Goal: Task Accomplishment & Management: Use online tool/utility

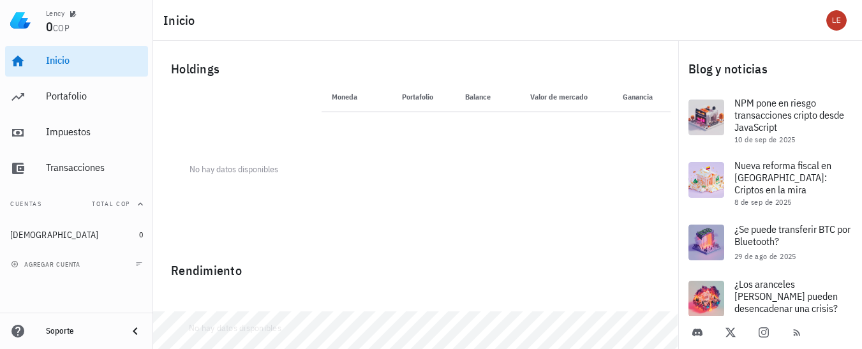
click at [99, 267] on div "agregar cuenta" at bounding box center [76, 264] width 153 height 28
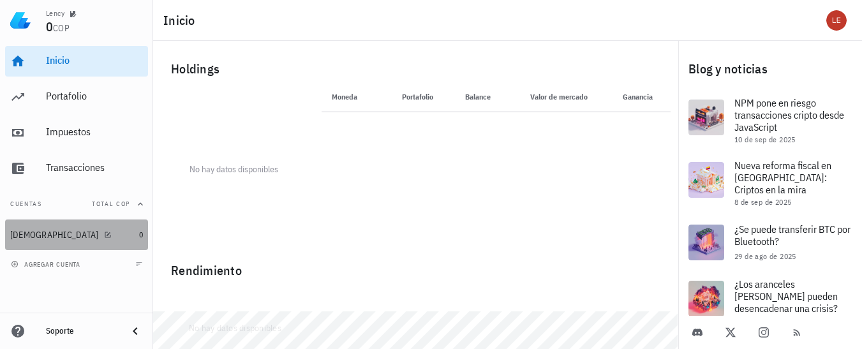
click at [78, 232] on div "[DEMOGRAPHIC_DATA]" at bounding box center [72, 235] width 124 height 12
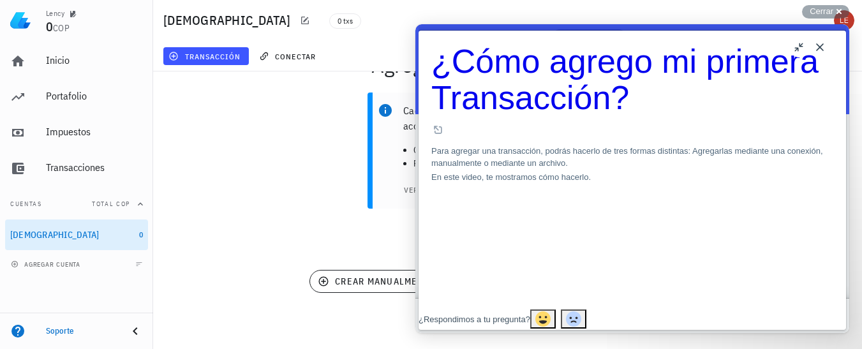
click at [823, 43] on button "Close" at bounding box center [820, 47] width 20 height 20
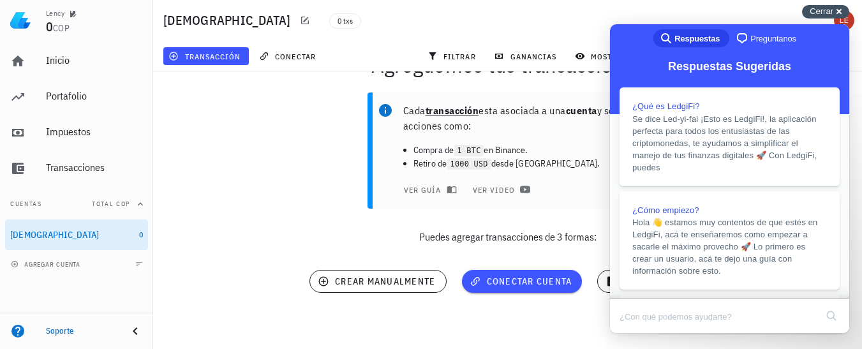
click at [835, 11] on div "Cerrar cross-small" at bounding box center [825, 11] width 47 height 13
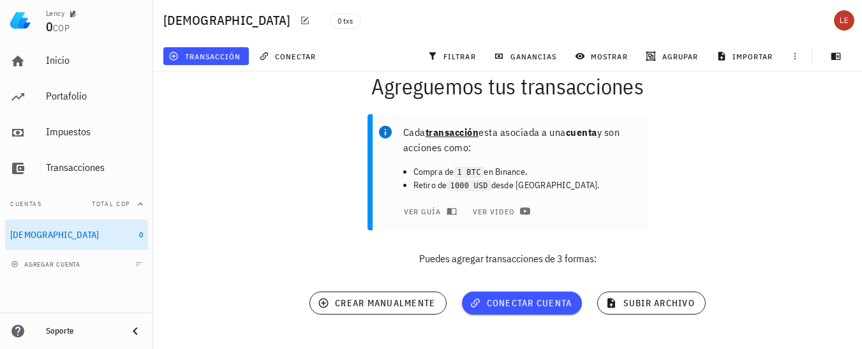
scroll to position [61, 0]
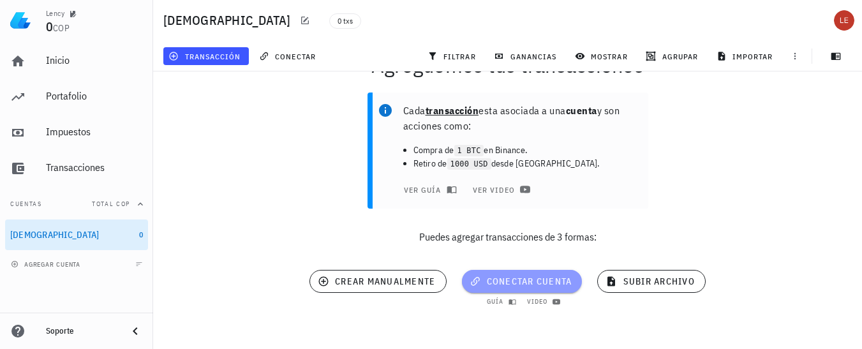
click at [523, 281] on span "conectar cuenta" at bounding box center [522, 281] width 100 height 11
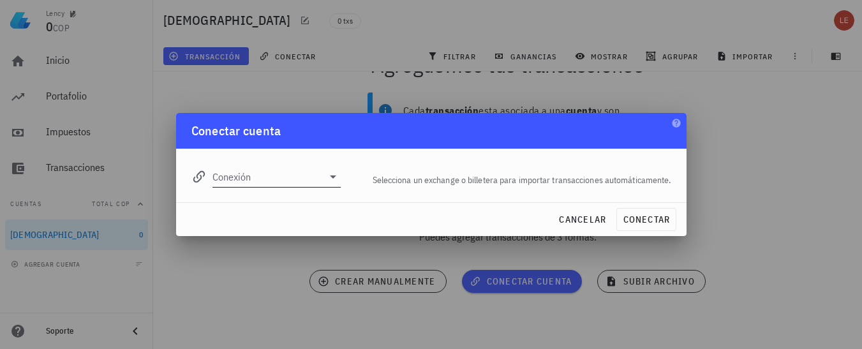
click at [334, 179] on icon at bounding box center [332, 176] width 15 height 15
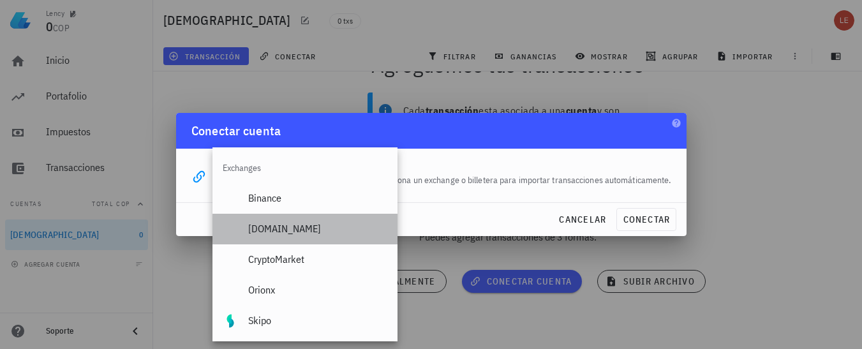
click at [306, 227] on div "[DOMAIN_NAME]" at bounding box center [317, 229] width 139 height 12
type input "[DOMAIN_NAME]"
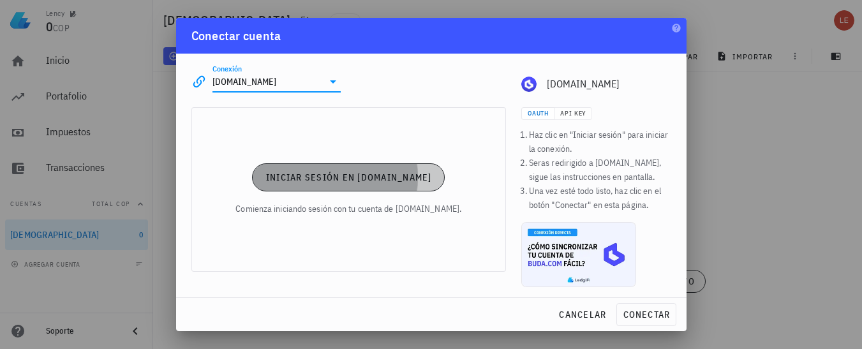
click at [368, 185] on button "Iniciar sesión en [DOMAIN_NAME]" at bounding box center [348, 177] width 193 height 28
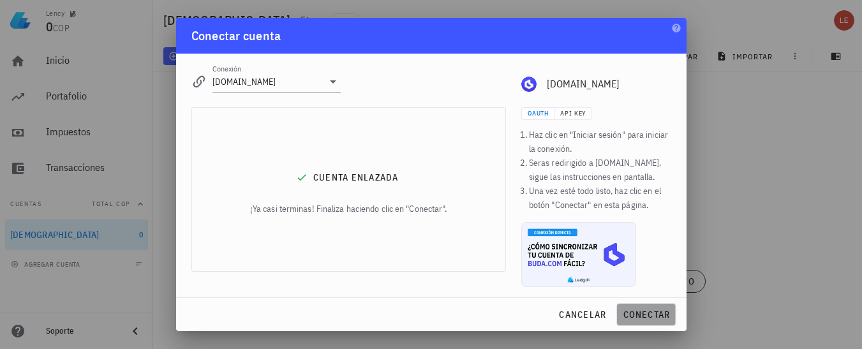
click at [647, 313] on span "conectar" at bounding box center [646, 314] width 48 height 11
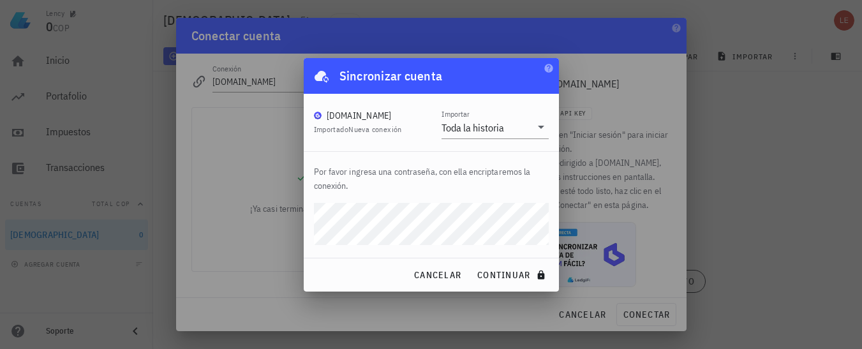
click at [363, 285] on div "cancelar continuar" at bounding box center [431, 274] width 255 height 33
click at [493, 274] on span "continuar" at bounding box center [512, 274] width 71 height 11
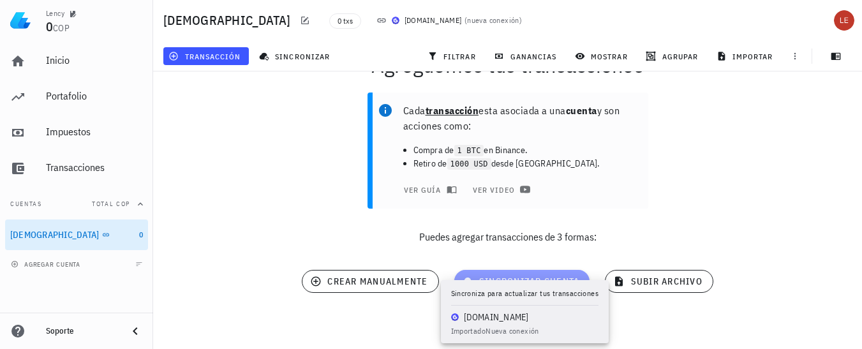
click at [502, 277] on span "sincronizar cuenta" at bounding box center [523, 281] width 116 height 11
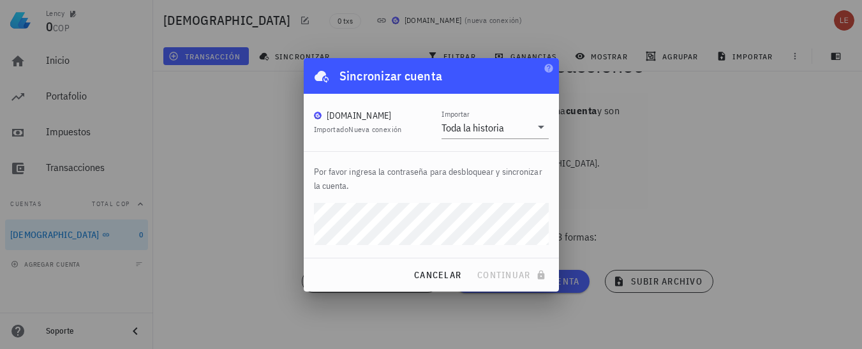
click at [771, 142] on div at bounding box center [431, 174] width 862 height 349
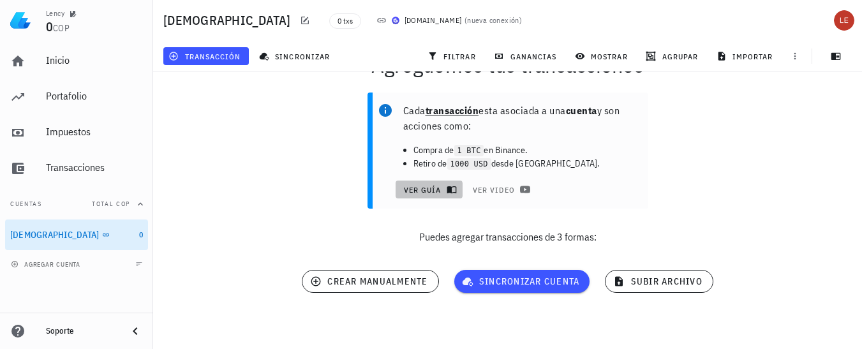
click at [433, 186] on span "ver guía" at bounding box center [428, 189] width 51 height 10
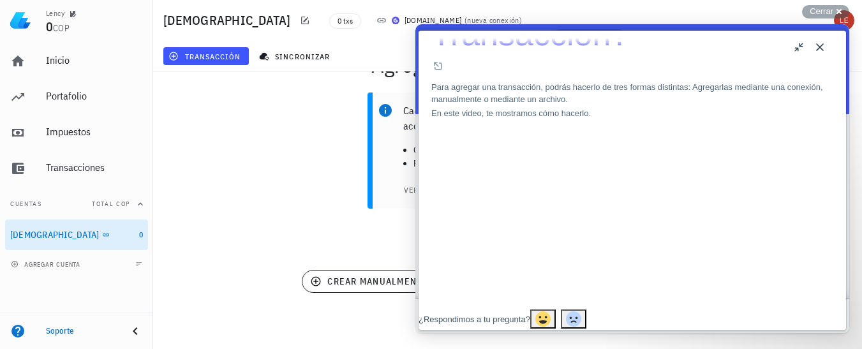
scroll to position [77, 0]
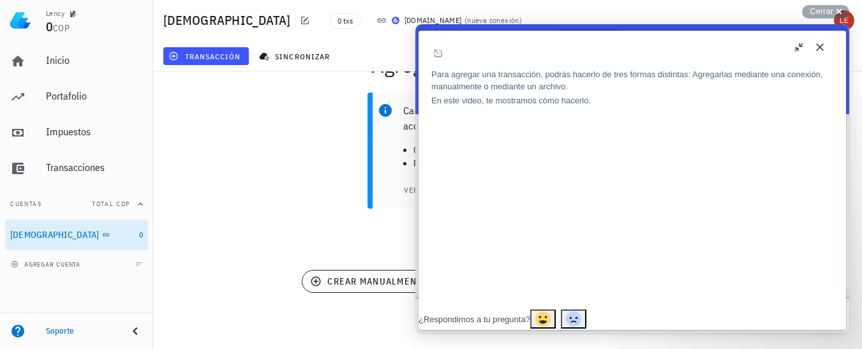
click at [819, 47] on button "Close" at bounding box center [820, 47] width 20 height 20
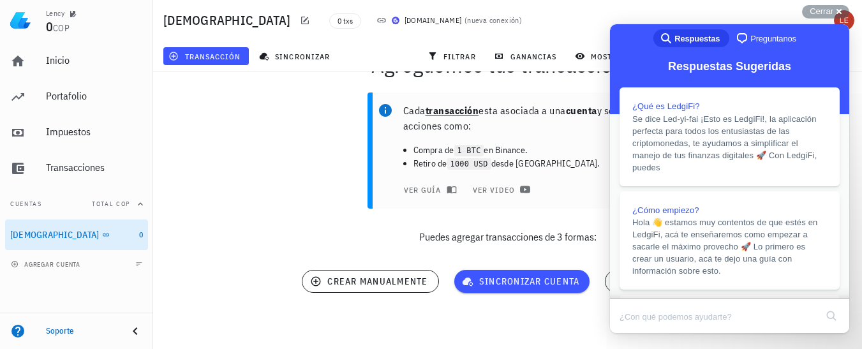
click at [287, 150] on div "Cada transacción esta asociada a una cuenta y son acciones como: Compra de 1 BT…" at bounding box center [507, 173] width 724 height 177
click at [814, 6] on span "Cerrar" at bounding box center [822, 11] width 24 height 10
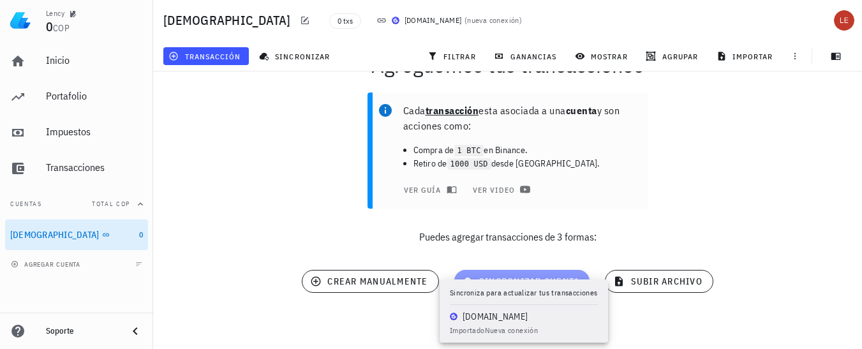
click at [537, 276] on span "sincronizar cuenta" at bounding box center [523, 281] width 116 height 11
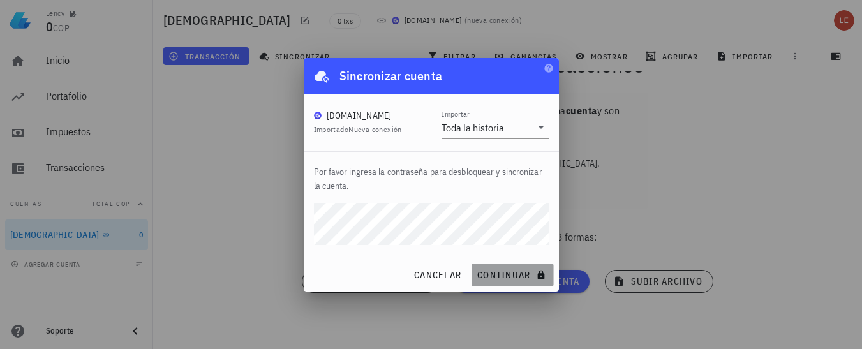
click at [496, 270] on span "continuar" at bounding box center [512, 274] width 71 height 11
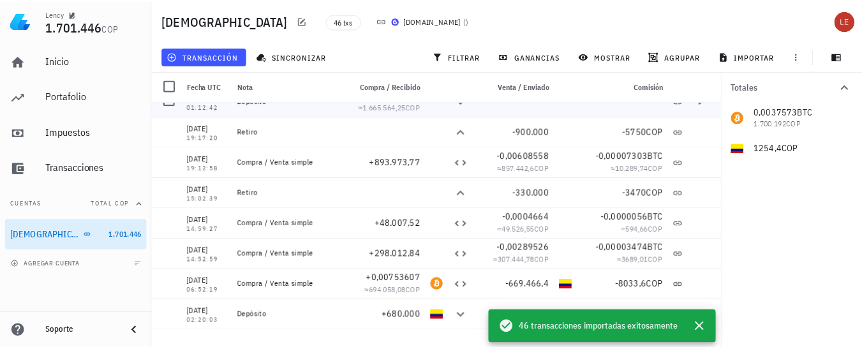
scroll to position [0, 0]
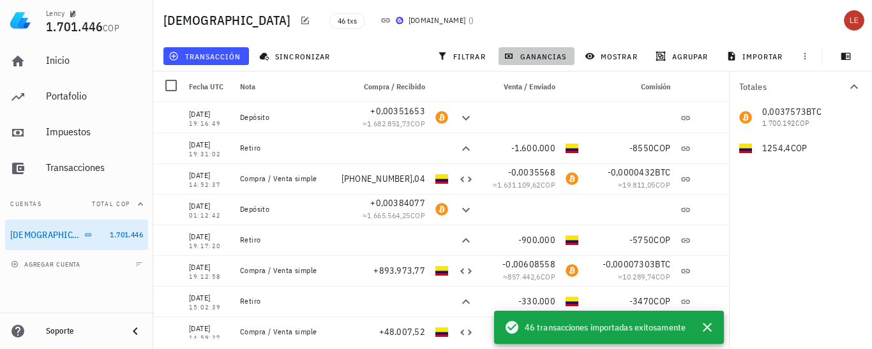
click at [547, 54] on span "ganancias" at bounding box center [536, 56] width 60 height 10
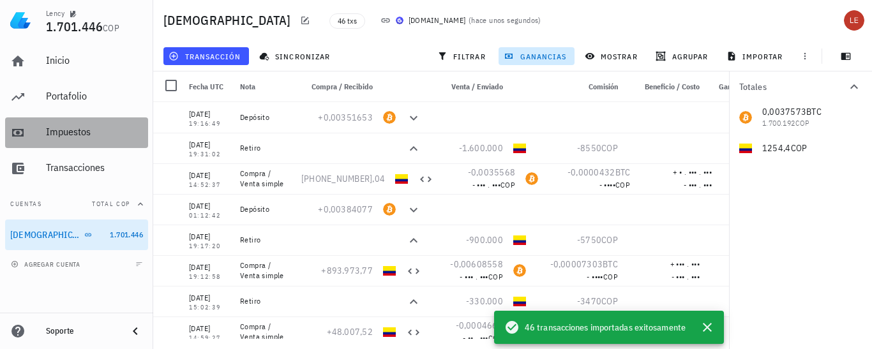
click at [71, 125] on div "Impuestos" at bounding box center [94, 132] width 97 height 29
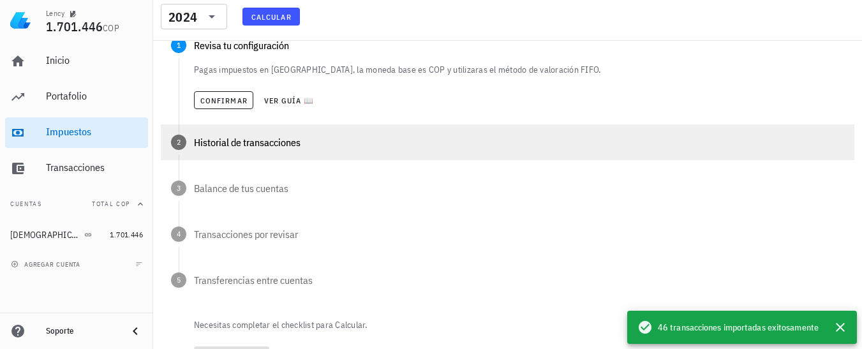
scroll to position [99, 0]
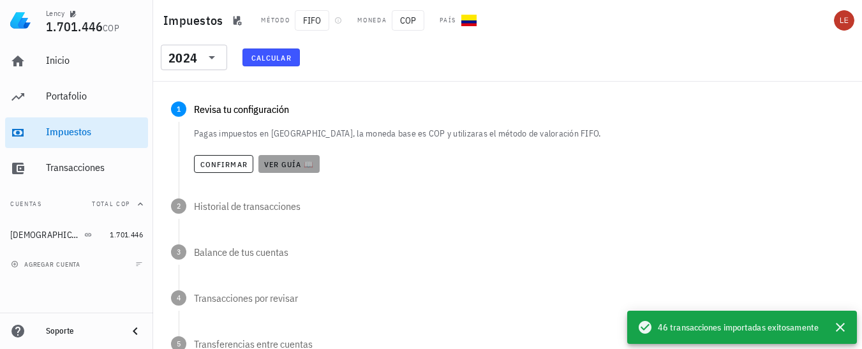
click at [281, 165] on span "Ver guía 📖" at bounding box center [289, 165] width 51 height 10
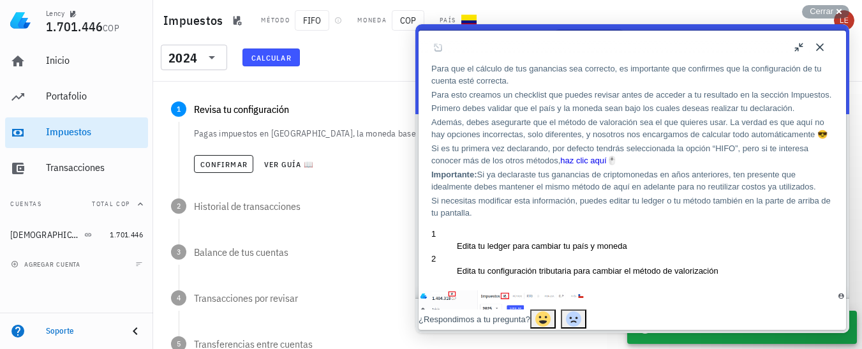
scroll to position [80, 0]
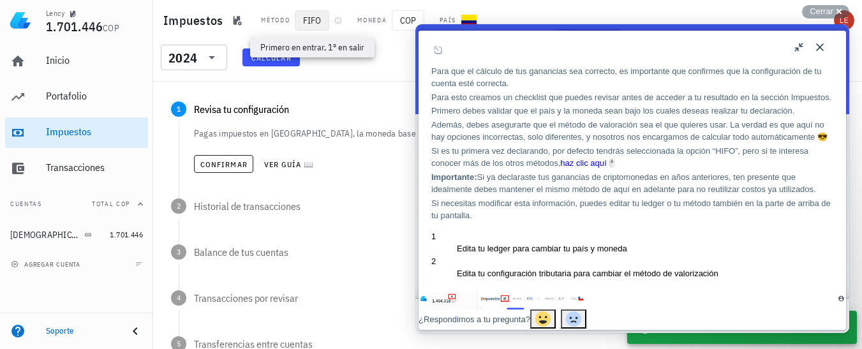
click at [313, 23] on span "FIFO" at bounding box center [312, 20] width 34 height 20
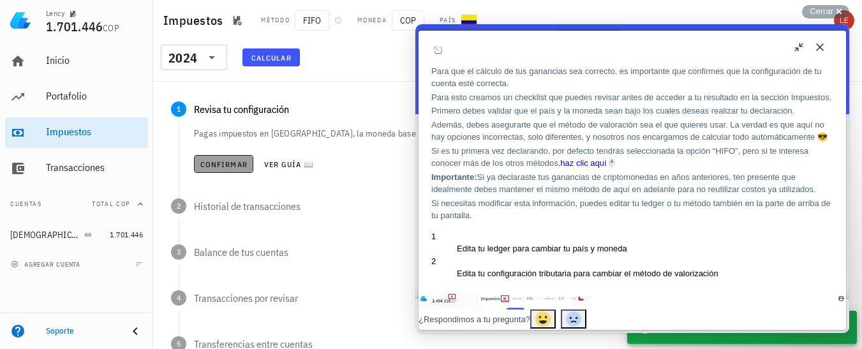
click at [231, 162] on span "Confirmar" at bounding box center [224, 165] width 48 height 10
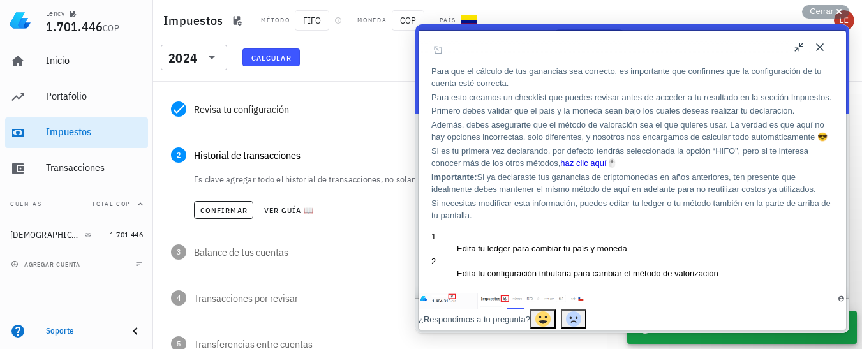
click at [821, 47] on button "Close" at bounding box center [820, 47] width 20 height 20
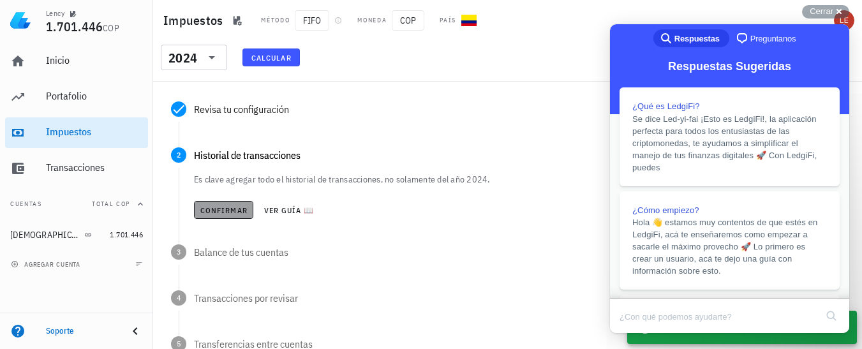
click at [228, 209] on span "Confirmar" at bounding box center [224, 210] width 48 height 10
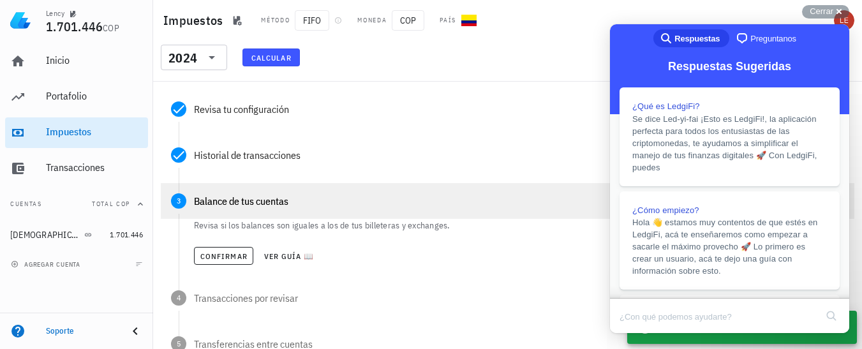
scroll to position [163, 0]
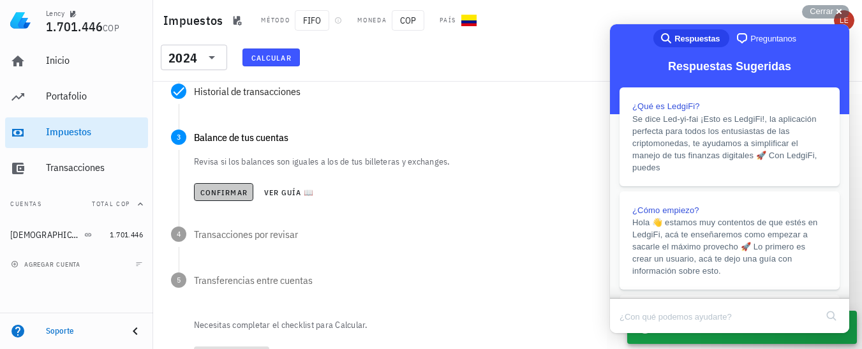
click at [210, 192] on span "Confirmar" at bounding box center [224, 193] width 48 height 10
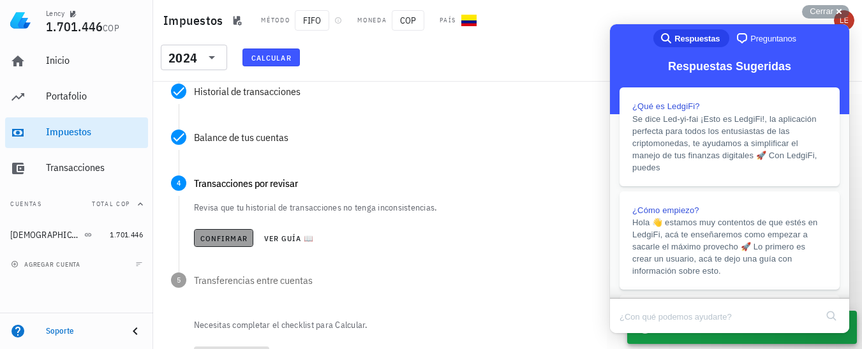
click at [225, 237] on span "Confirmar" at bounding box center [224, 239] width 48 height 10
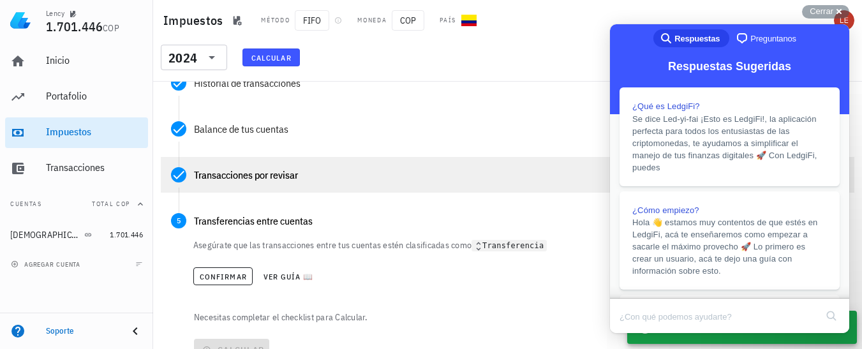
scroll to position [227, 0]
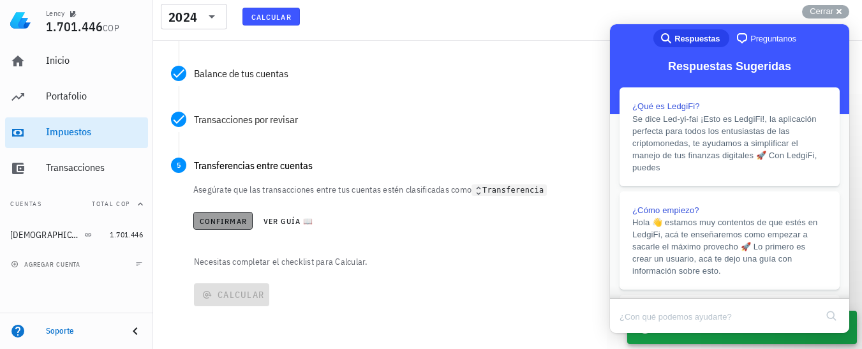
click at [231, 218] on span "Confirmar" at bounding box center [223, 221] width 48 height 10
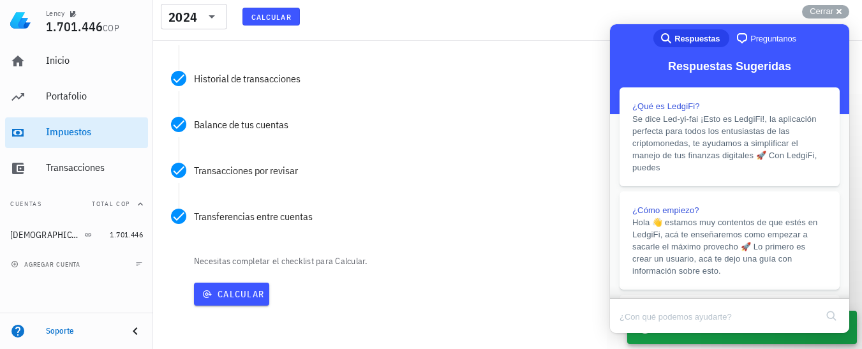
scroll to position [175, 0]
click at [222, 301] on button "Calcular" at bounding box center [231, 294] width 75 height 23
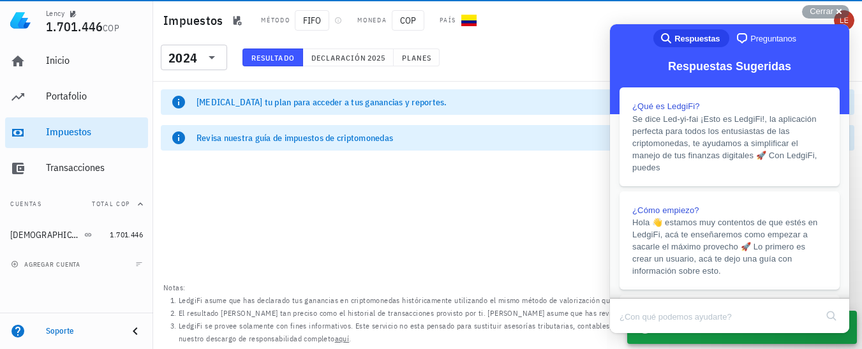
scroll to position [0, 0]
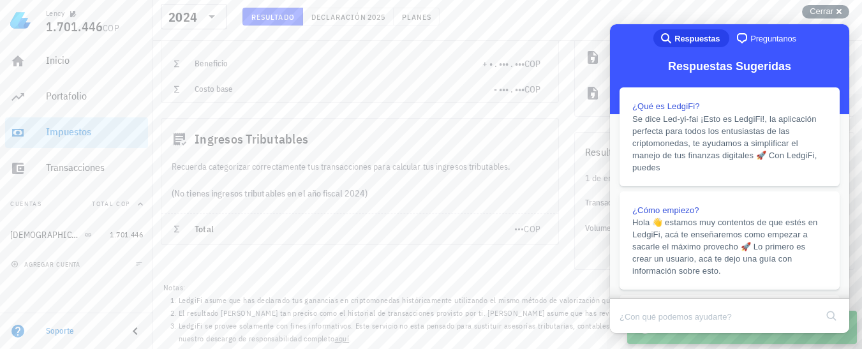
scroll to position [262, 0]
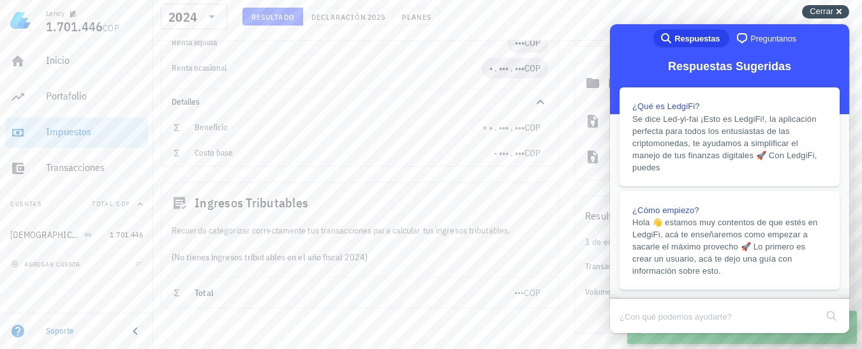
click at [821, 7] on span "Cerrar" at bounding box center [822, 11] width 24 height 10
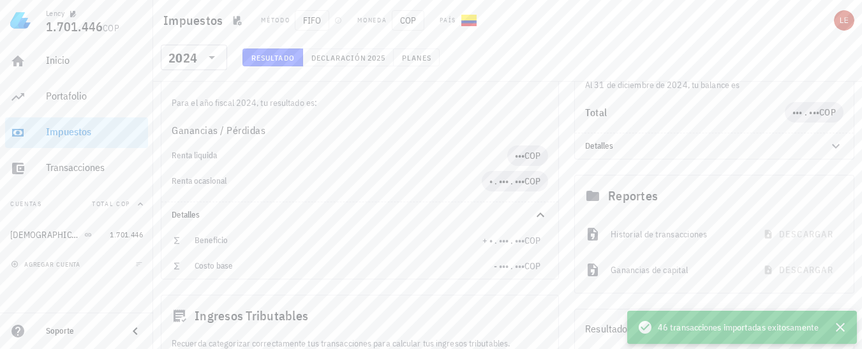
scroll to position [134, 0]
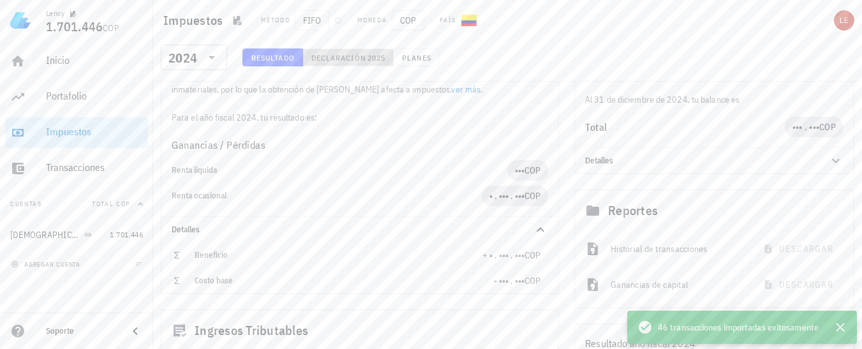
click at [354, 54] on span "Declaración" at bounding box center [339, 58] width 56 height 10
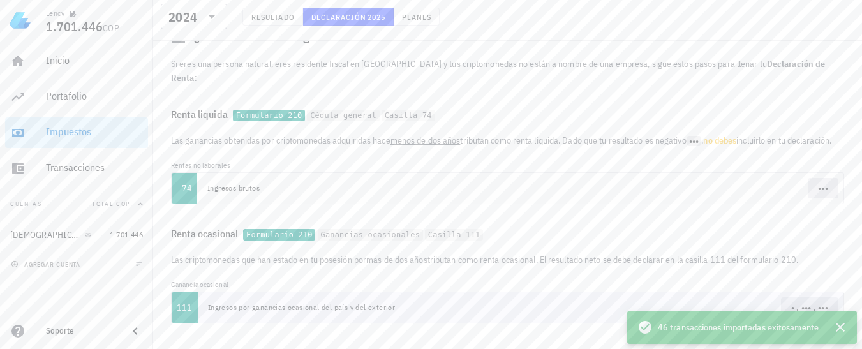
scroll to position [244, 0]
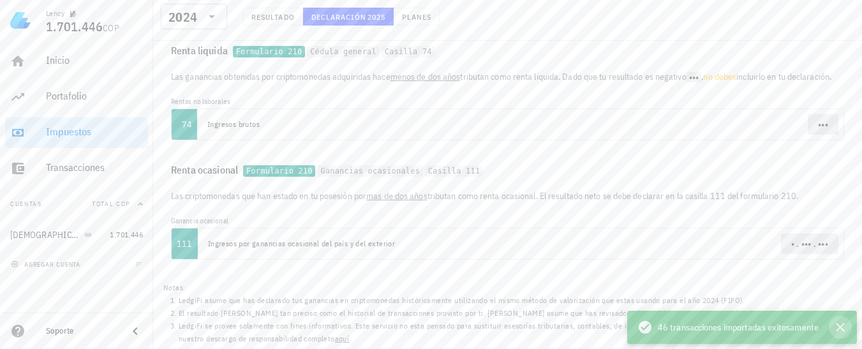
click at [840, 323] on icon "button" at bounding box center [840, 327] width 15 height 15
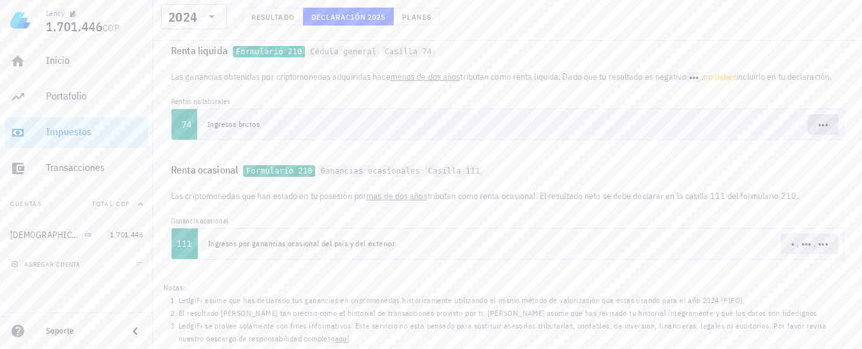
click at [813, 127] on span "•••" at bounding box center [823, 124] width 31 height 20
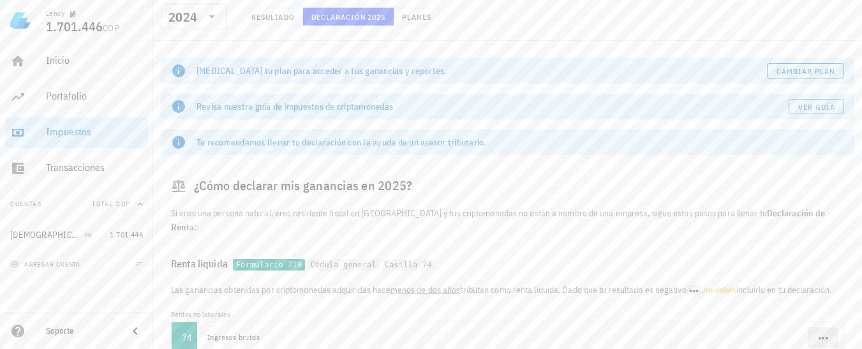
scroll to position [0, 0]
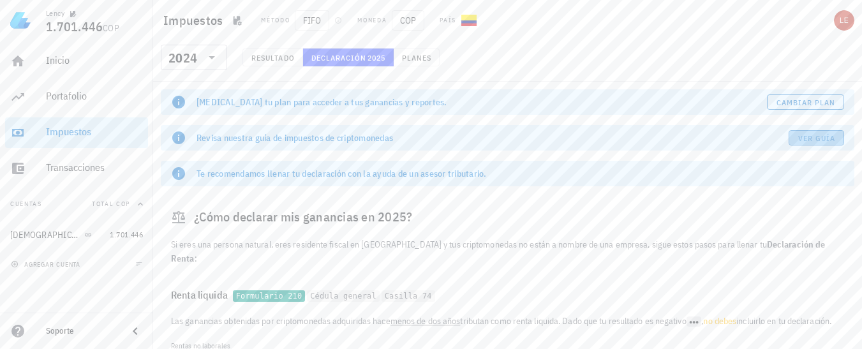
click at [809, 131] on link "Ver guía" at bounding box center [817, 137] width 56 height 15
